Goal: Task Accomplishment & Management: Complete application form

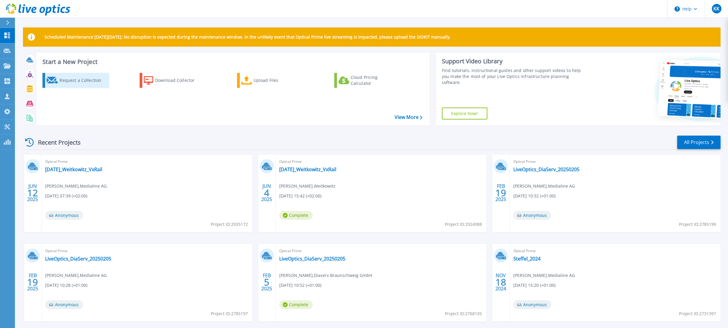
click at [77, 81] on div "Request a Collection" at bounding box center [84, 80] width 48 height 12
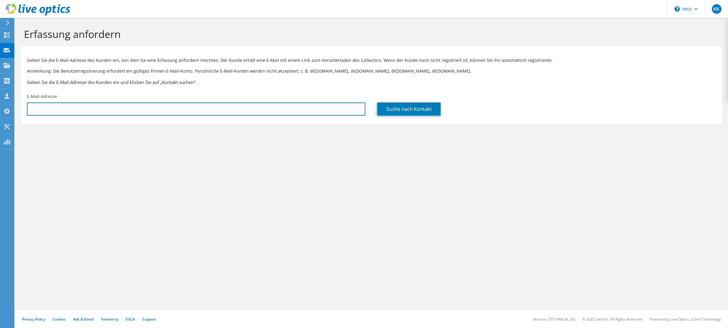
click at [147, 106] on input "text" at bounding box center [196, 109] width 339 height 13
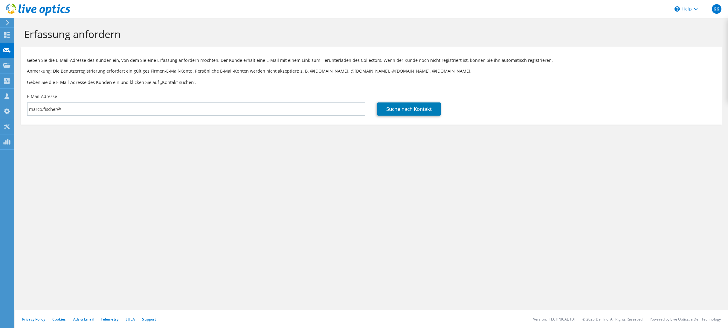
click at [589, 34] on h1 "Erfassung anfordern" at bounding box center [370, 34] width 693 height 13
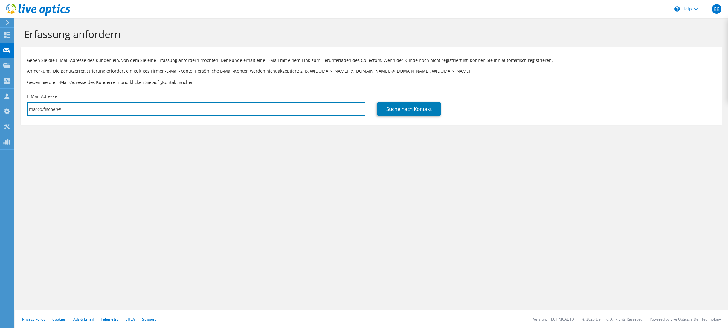
drag, startPoint x: 97, startPoint y: 109, endPoint x: -9, endPoint y: 111, distance: 105.6
click at [0, 111] on html "KK Teammitglied [PERSON_NAME] [EMAIL_ADDRESS][DOMAIN_NAME] Medialine AG My Prof…" at bounding box center [364, 164] width 728 height 328
paste input "[DOMAIN_NAME]"
type input "[EMAIL_ADDRESS][DOMAIN_NAME]"
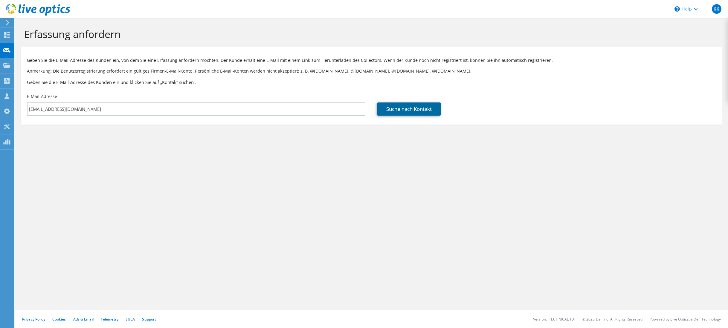
click at [405, 109] on link "Suche nach Kontakt" at bounding box center [409, 109] width 63 height 13
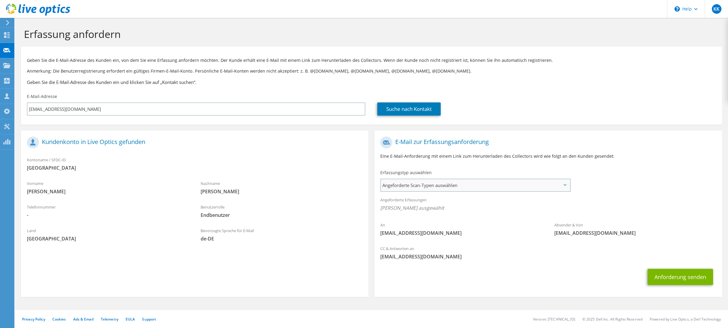
click at [487, 188] on span "Angeforderte Scan-Typen auswählen" at bounding box center [475, 186] width 189 height 12
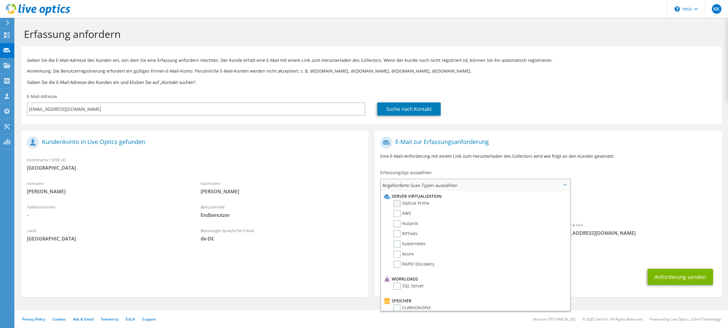
click at [396, 203] on label "Optical Prime" at bounding box center [412, 203] width 36 height 7
click at [0, 0] on input "Optical Prime" at bounding box center [0, 0] width 0 height 0
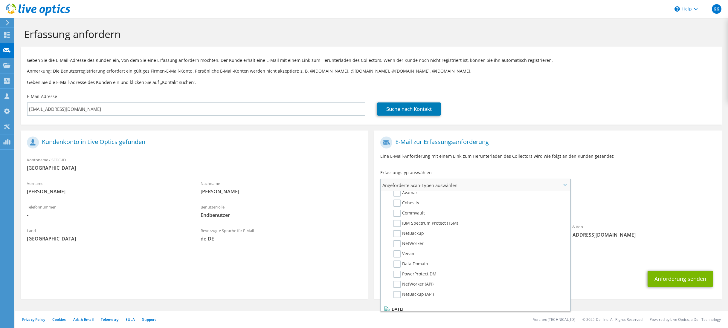
scroll to position [285, 0]
click at [677, 281] on button "Anforderung senden" at bounding box center [681, 279] width 66 height 16
